Goal: Check status: Check status

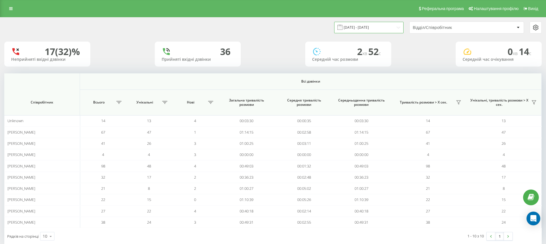
click at [369, 31] on input "[DATE] - [DATE]" at bounding box center [368, 27] width 69 height 11
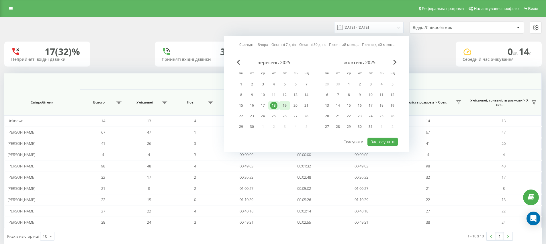
click at [282, 105] on div "19" at bounding box center [284, 105] width 7 height 7
click at [377, 142] on button "Застосувати" at bounding box center [382, 141] width 30 height 8
type input "[DATE] - [DATE]"
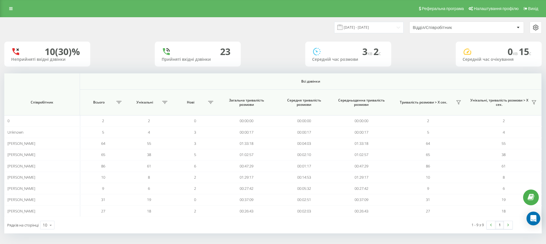
click at [446, 25] on div "Відділ/Співробітник" at bounding box center [446, 27] width 68 height 5
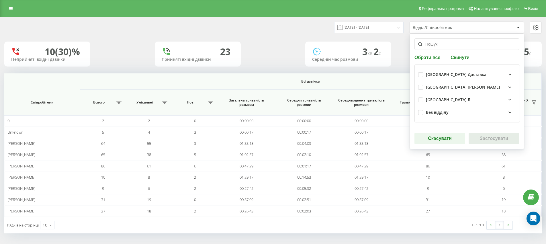
click at [423, 100] on div "[GEOGRAPHIC_DATA] Б" at bounding box center [467, 99] width 98 height 13
click at [421, 97] on label at bounding box center [420, 97] width 5 height 0
checkbox input "true"
click at [422, 110] on label at bounding box center [420, 110] width 5 height 0
checkbox input "true"
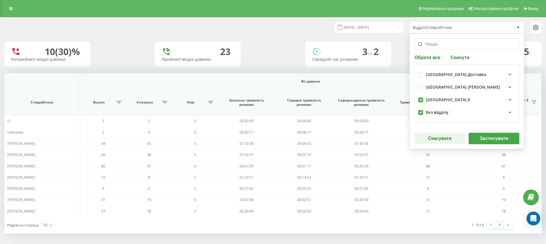
click at [496, 139] on button "Застосувати" at bounding box center [493, 138] width 51 height 11
